Goal: Task Accomplishment & Management: Complete application form

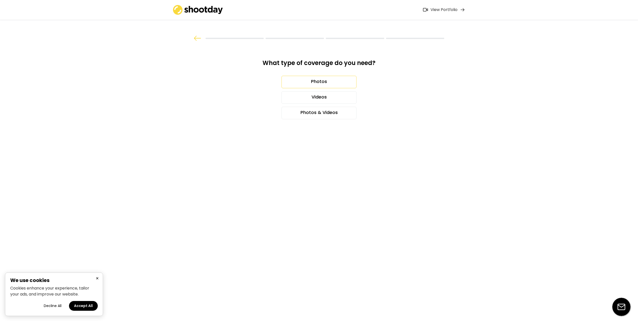
click at [315, 78] on div "Photos" at bounding box center [319, 82] width 75 height 13
click at [301, 95] on div "3 hours" at bounding box center [319, 97] width 75 height 13
click at [345, 80] on icon at bounding box center [345, 81] width 8 height 8
click at [311, 112] on div "14" at bounding box center [310, 113] width 9 height 8
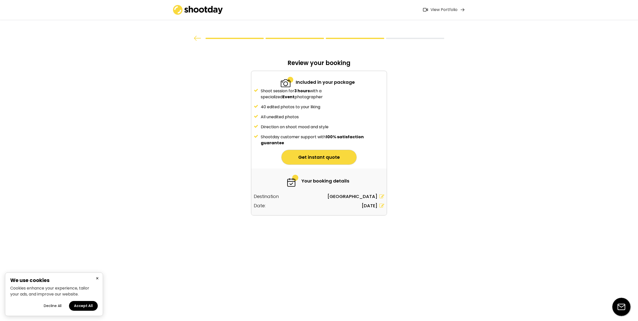
click at [303, 158] on button "Get instant quote" at bounding box center [319, 157] width 75 height 15
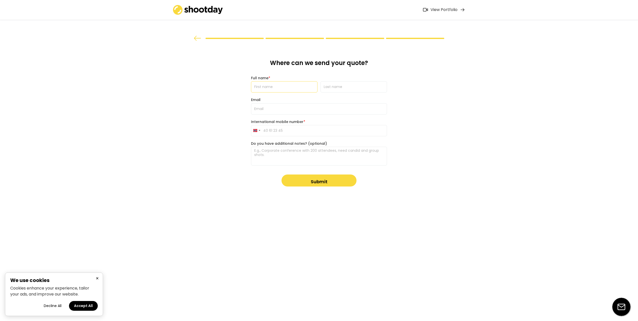
click at [283, 88] on input "input" at bounding box center [284, 86] width 67 height 11
type input "[PERSON_NAME]"
type input "[PERSON_NAME][EMAIL_ADDRESS][DOMAIN_NAME]"
type input "[PHONE_NUMBER]"
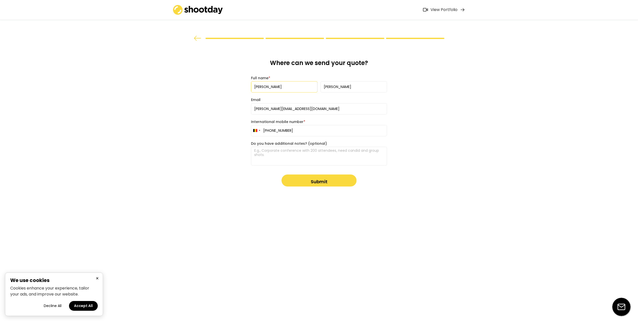
click at [281, 155] on textarea at bounding box center [319, 156] width 136 height 19
paste textarea "For our launch event, we will be welcoming [DEMOGRAPHIC_DATA] and international…"
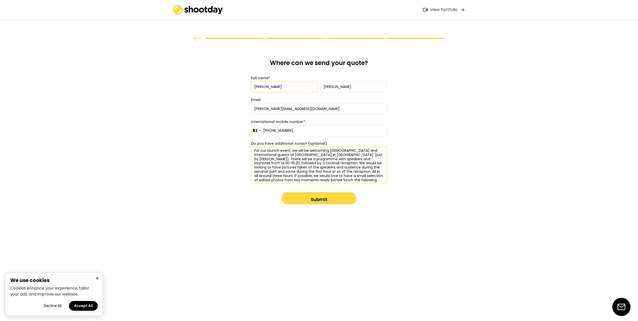
drag, startPoint x: 351, startPoint y: 155, endPoint x: 225, endPoint y: 146, distance: 126.8
click at [225, 146] on div "What type of coverage do you need? Photos Videos Photos & Videos How long is th…" at bounding box center [319, 160] width 638 height 321
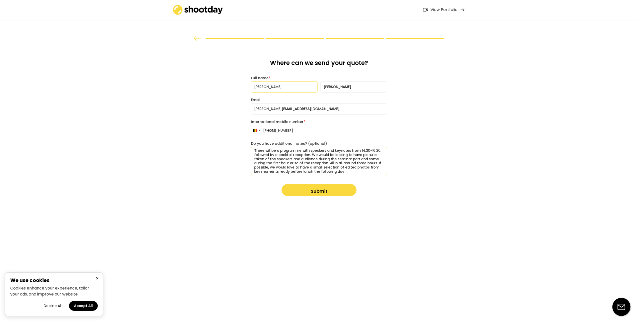
drag, startPoint x: 351, startPoint y: 172, endPoint x: 219, endPoint y: 142, distance: 135.0
click at [219, 142] on div "What type of coverage do you need? Photos Videos Photos & Videos How long is th…" at bounding box center [319, 160] width 638 height 321
click at [347, 171] on textarea "There will be a programme with speakers and keynotes from 14:30-16:20, followed…" at bounding box center [319, 161] width 136 height 28
type textarea "There will be a programme with speakers and keynotes from 14:30-16:20, followed…"
click at [315, 190] on button "Submit" at bounding box center [319, 190] width 75 height 12
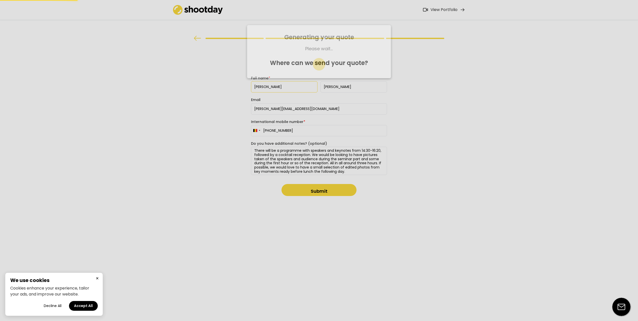
click at [324, 165] on div at bounding box center [319, 160] width 638 height 321
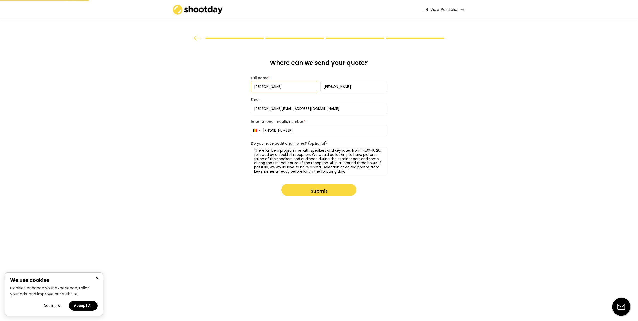
type input "0471 83 13 76"
